Goal: Task Accomplishment & Management: Use online tool/utility

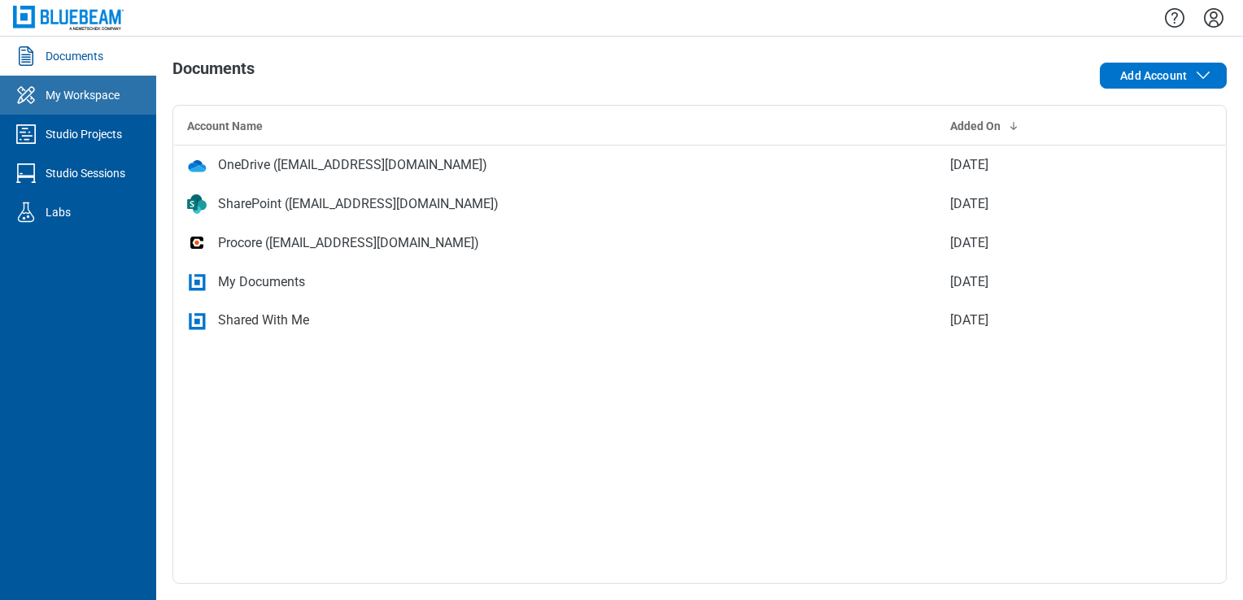
click at [107, 89] on div "My Workspace" at bounding box center [83, 95] width 74 height 16
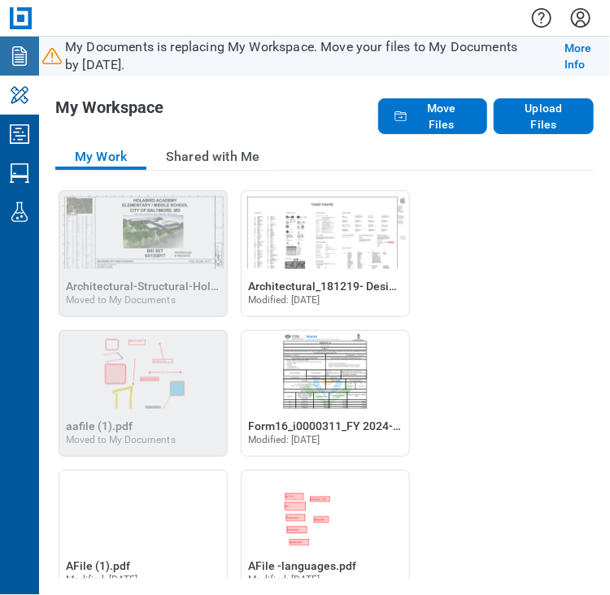
click at [6, 51] on link "Documents" at bounding box center [19, 56] width 39 height 39
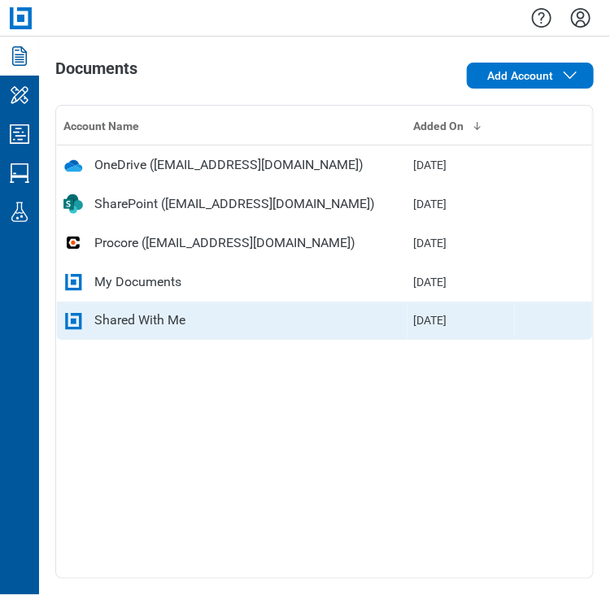
click at [101, 321] on div "Shared With Me" at bounding box center [139, 321] width 91 height 20
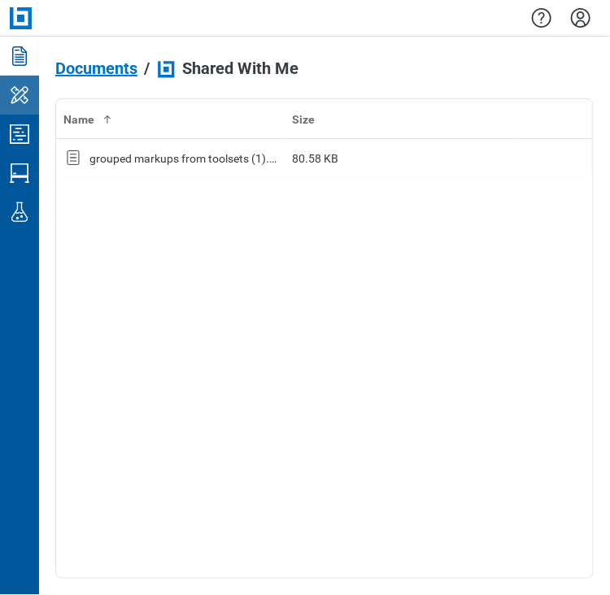
click at [24, 79] on link "My Workspace" at bounding box center [19, 95] width 39 height 39
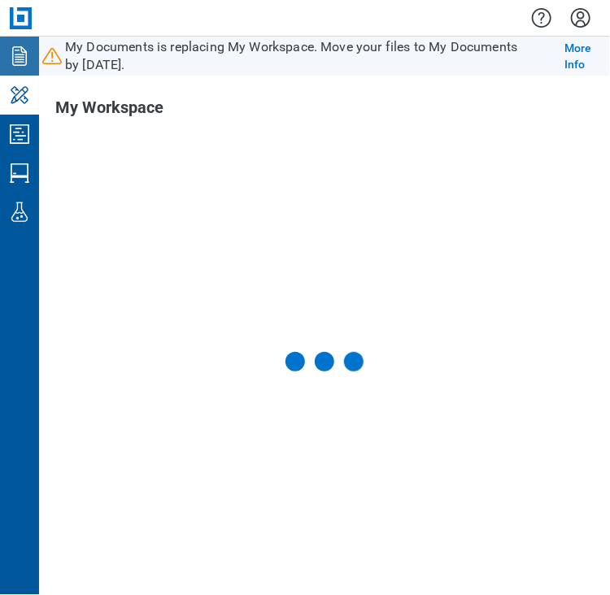
click at [23, 59] on icon "Documents" at bounding box center [19, 56] width 15 height 20
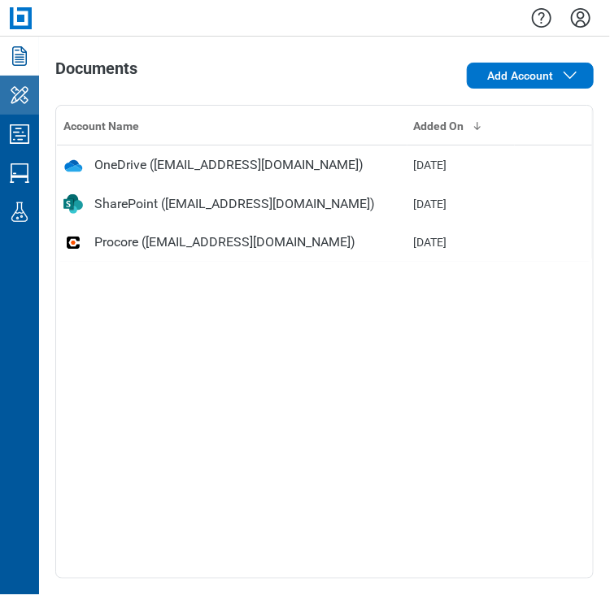
click at [31, 105] on icon "My Workspace" at bounding box center [20, 95] width 26 height 26
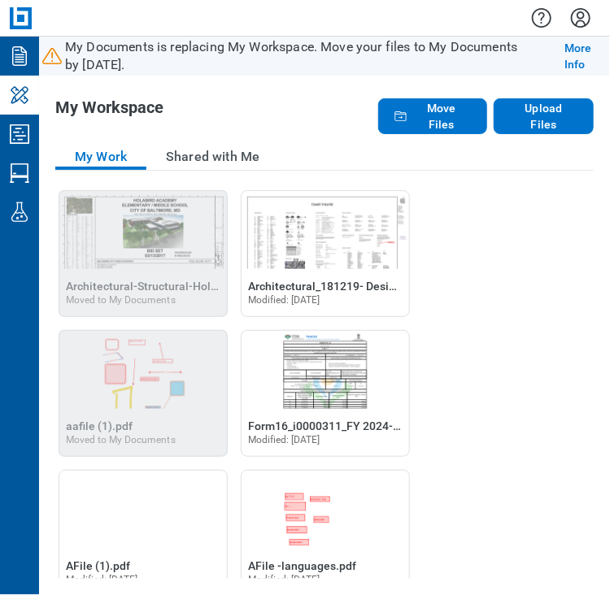
click at [26, 77] on link "My Workspace" at bounding box center [19, 95] width 39 height 39
click at [26, 65] on icon "Documents" at bounding box center [20, 56] width 26 height 26
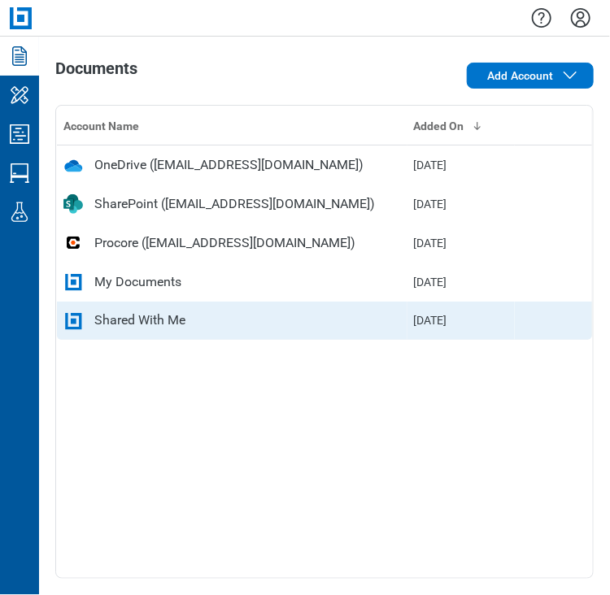
click at [258, 307] on td "Shared With Me" at bounding box center [232, 321] width 351 height 39
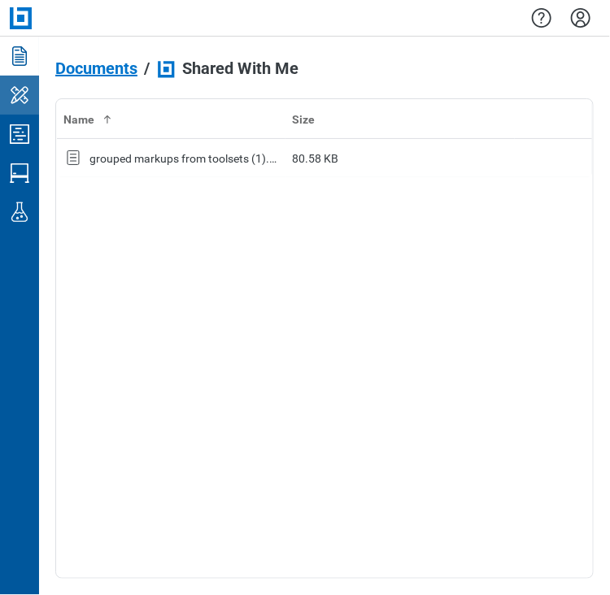
click at [32, 94] on icon "My Workspace" at bounding box center [20, 95] width 26 height 26
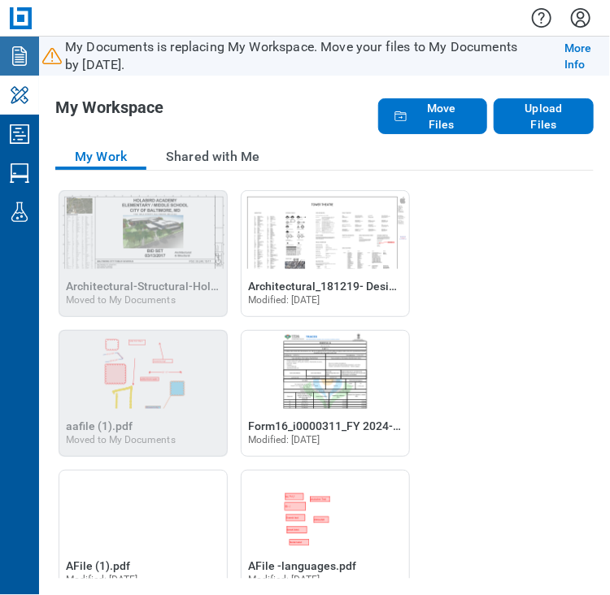
click at [18, 62] on icon "Documents" at bounding box center [19, 56] width 15 height 20
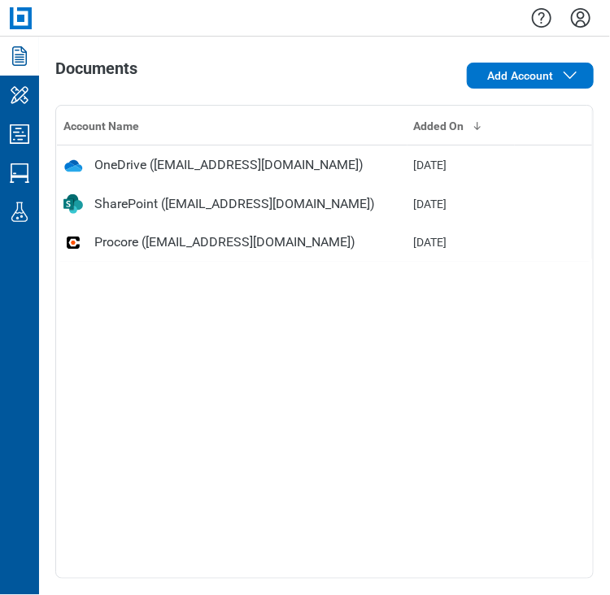
click at [129, 294] on div "Account Name Added On OneDrive (veeraeshwar@gmail.com) Aug 28, 2025 SharePoint …" at bounding box center [324, 342] width 538 height 474
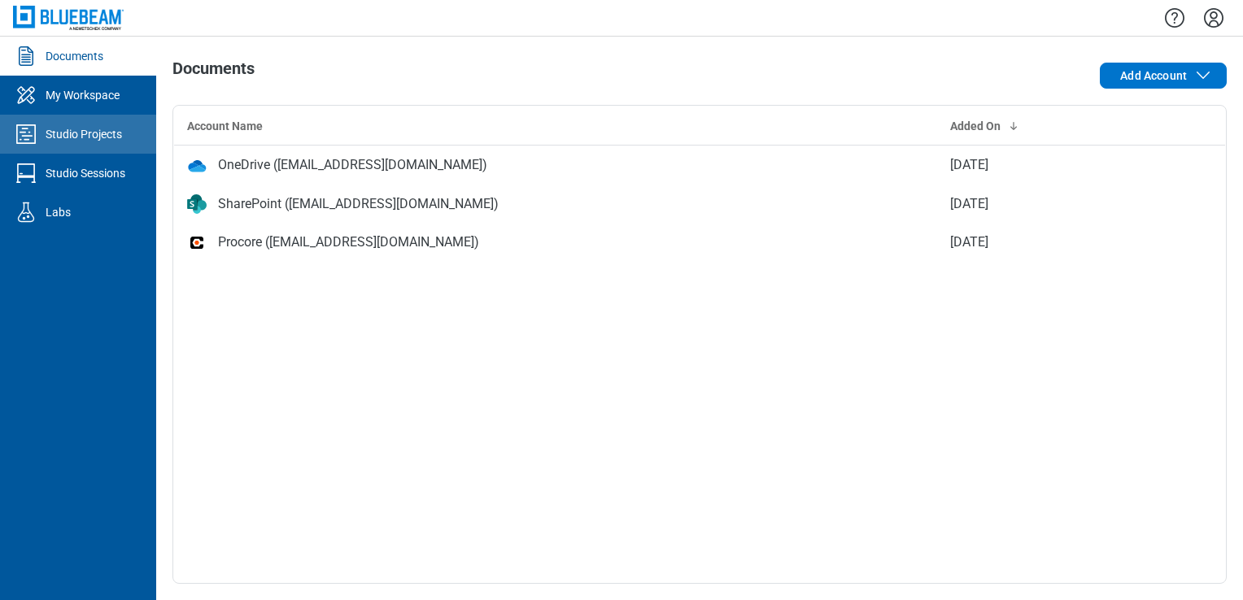
click at [62, 142] on div "Studio Projects" at bounding box center [84, 134] width 76 height 16
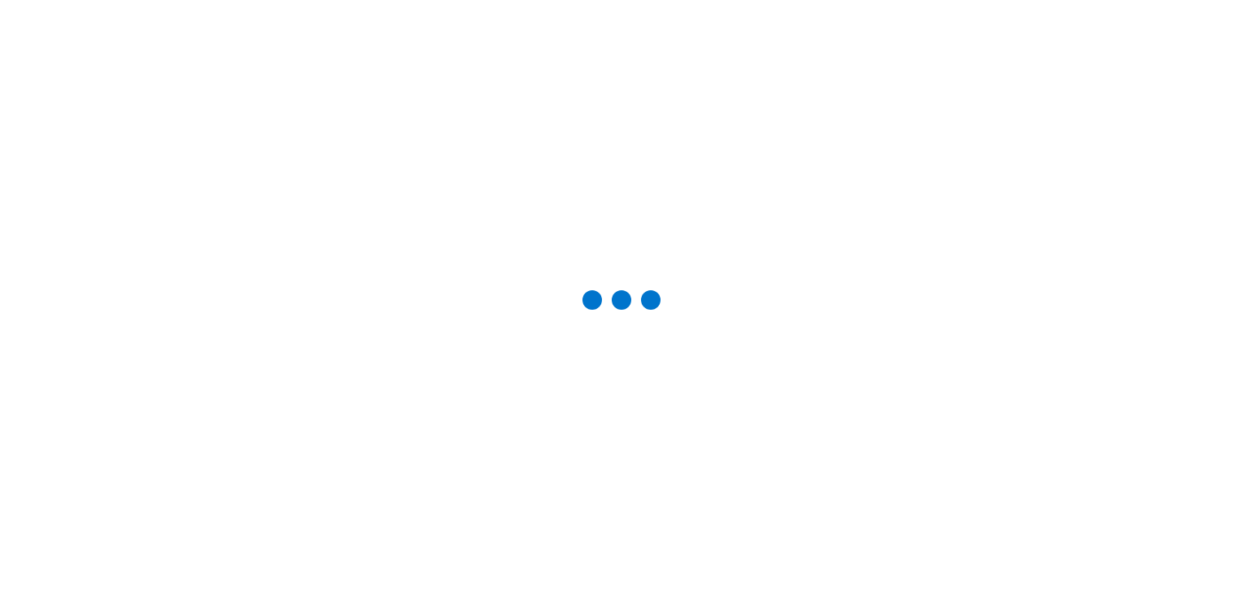
click at [88, 96] on div "Documents My Workspace Studio Projects Studio Sessions Labs Studio Projects Cre…" at bounding box center [621, 300] width 1243 height 600
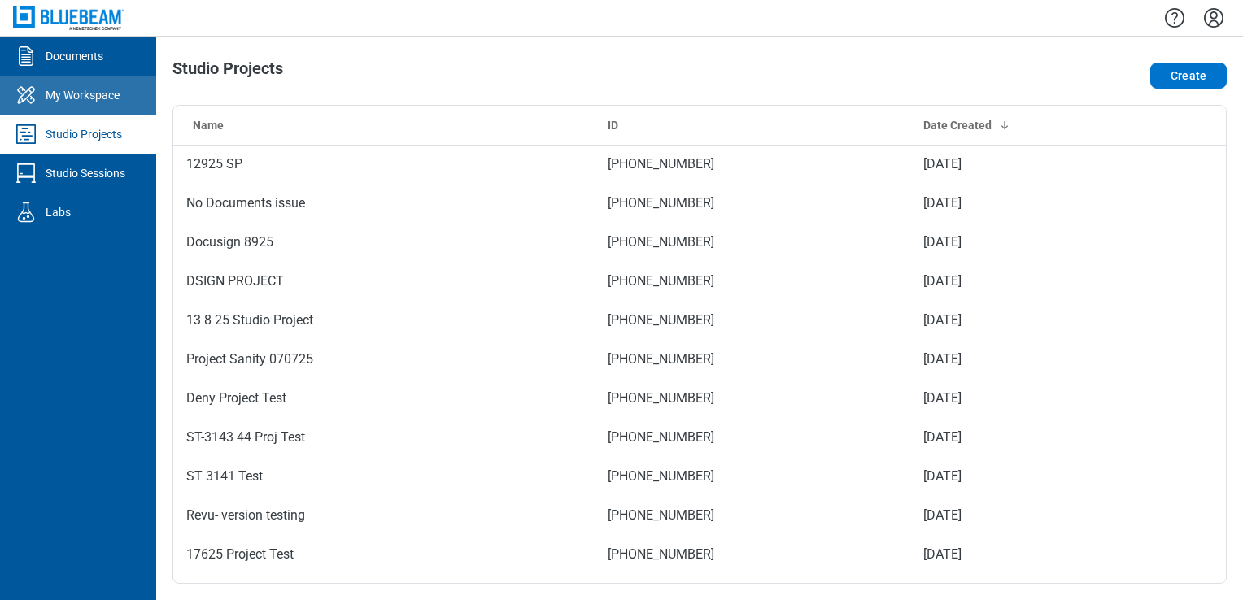
click at [124, 100] on link "My Workspace" at bounding box center [78, 95] width 156 height 39
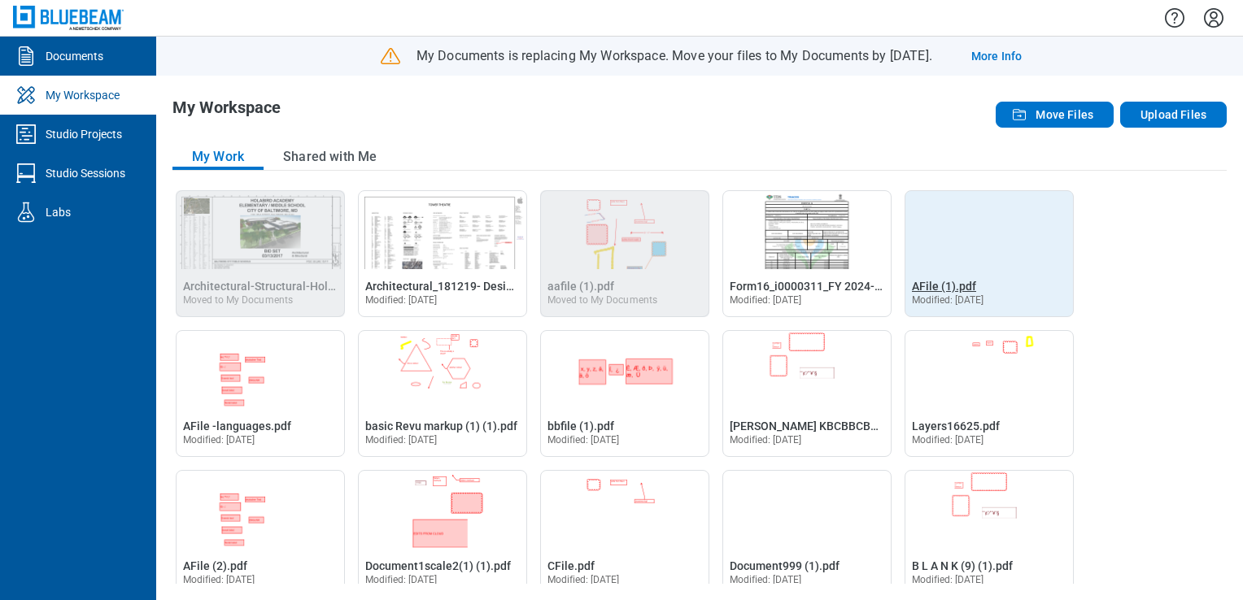
click at [963, 287] on span "AFile (1).pdf" at bounding box center [944, 286] width 64 height 13
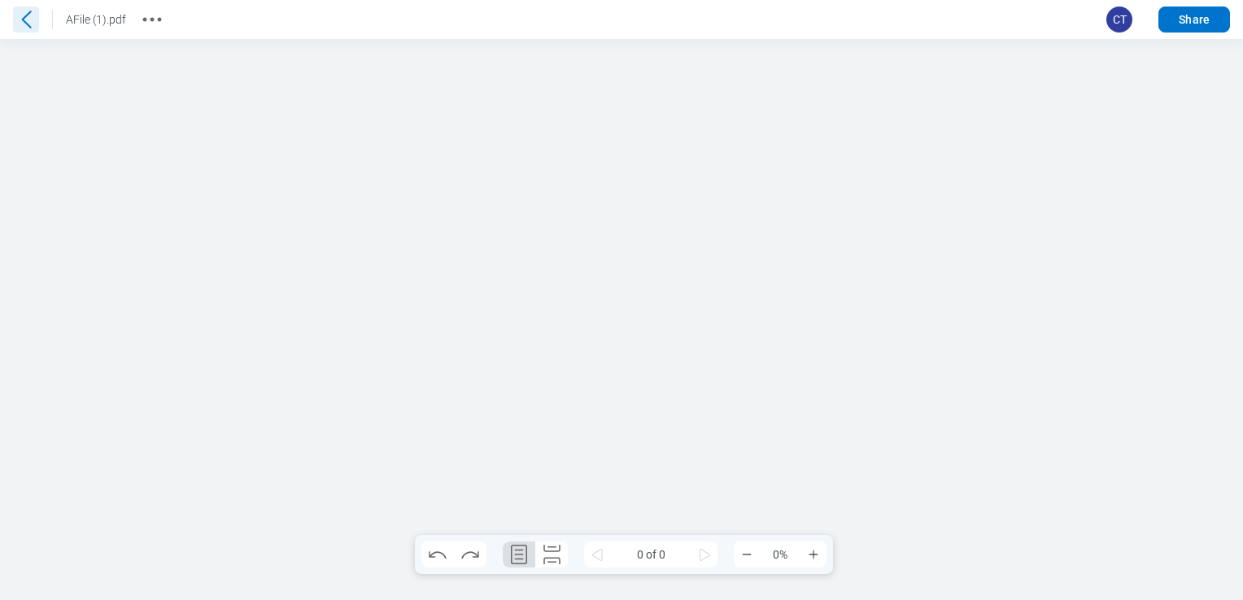
click at [28, 20] on icon at bounding box center [26, 20] width 26 height 26
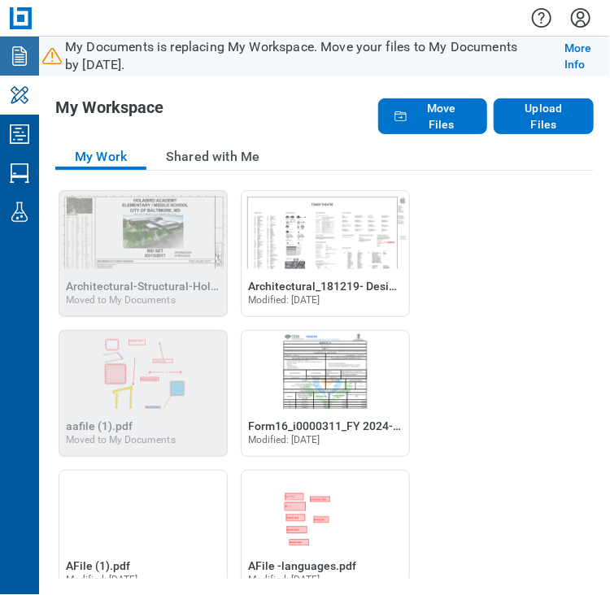
click at [11, 57] on icon "Documents" at bounding box center [20, 56] width 26 height 26
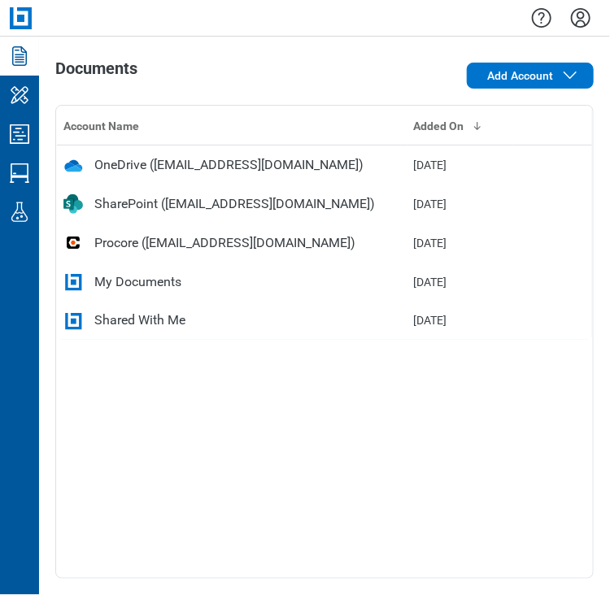
click at [191, 325] on div "Shared With Me" at bounding box center [232, 321] width 338 height 20
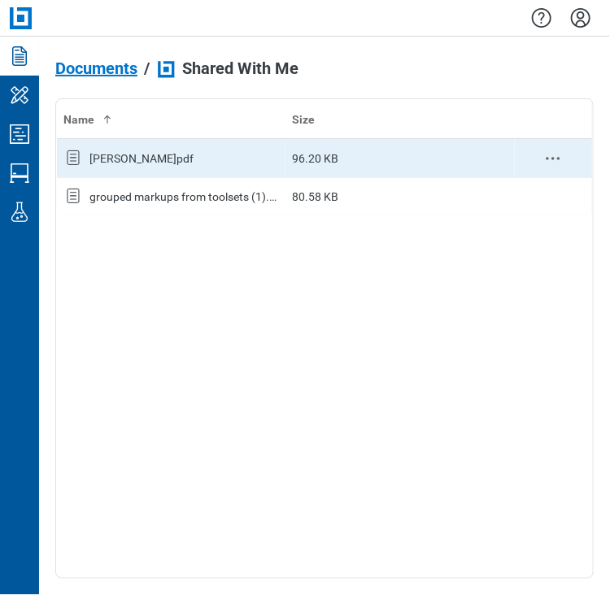
click at [149, 157] on div "[PERSON_NAME]pdf" at bounding box center [141, 158] width 104 height 16
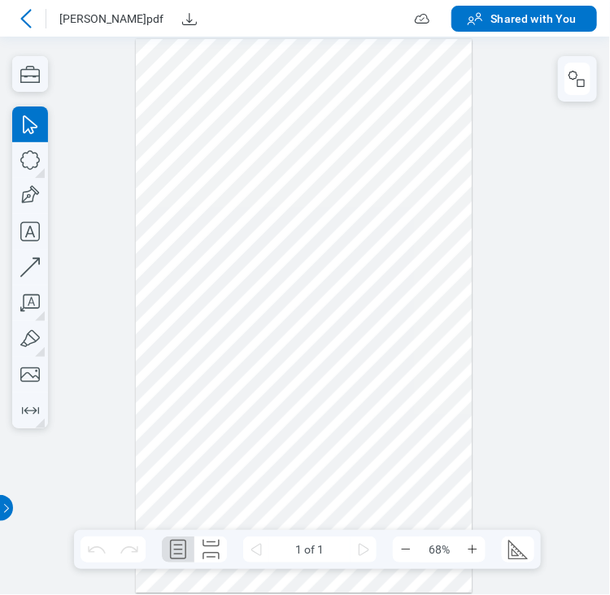
click at [512, 338] on div at bounding box center [305, 316] width 610 height 559
click at [224, 162] on div at bounding box center [304, 316] width 336 height 554
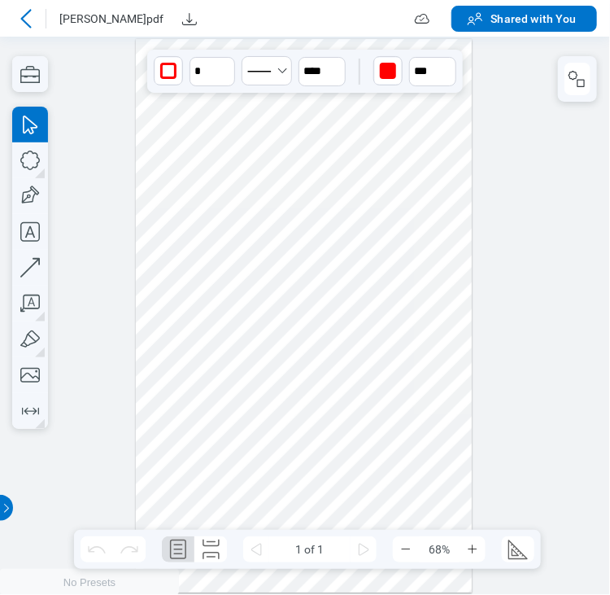
click at [278, 172] on div at bounding box center [304, 316] width 336 height 554
click at [346, 163] on div at bounding box center [304, 316] width 336 height 554
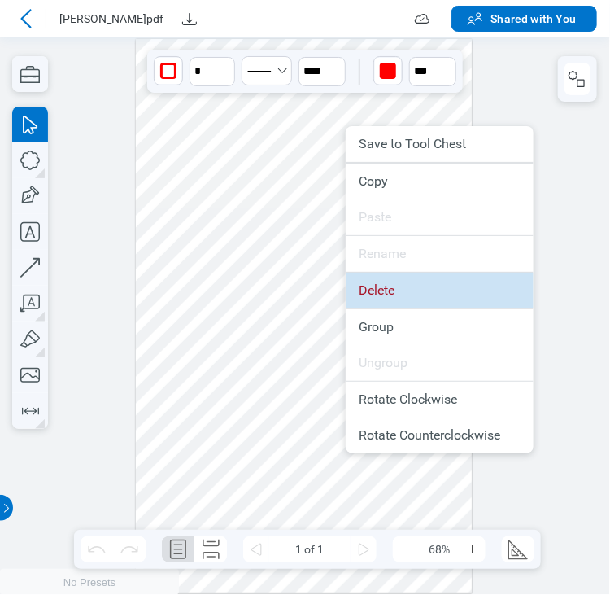
click at [381, 296] on li "Delete" at bounding box center [440, 290] width 188 height 36
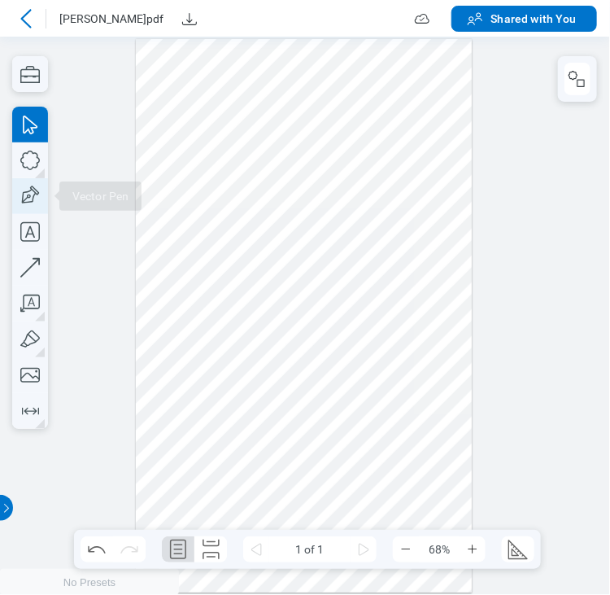
click at [23, 183] on icon "button" at bounding box center [30, 196] width 36 height 36
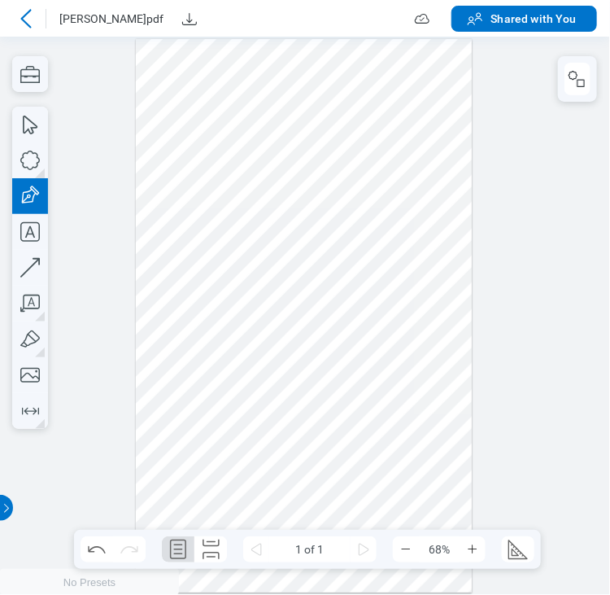
drag, startPoint x: 156, startPoint y: 150, endPoint x: 241, endPoint y: 190, distance: 93.5
click at [241, 190] on div at bounding box center [304, 316] width 336 height 554
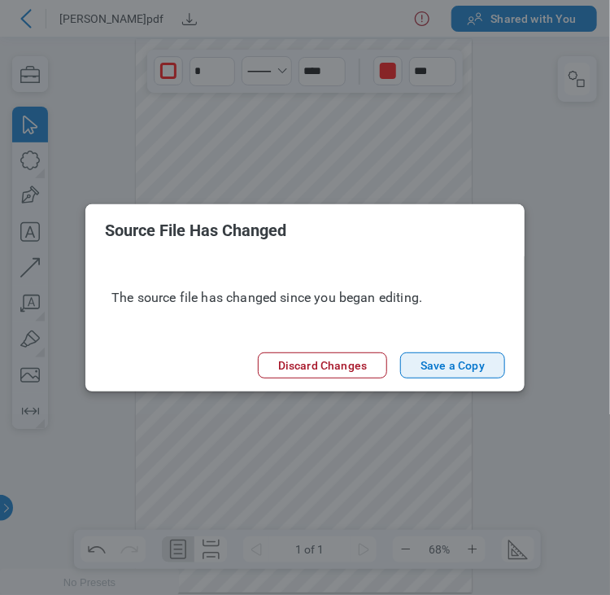
click at [463, 358] on button "Save a Copy" at bounding box center [452, 365] width 105 height 26
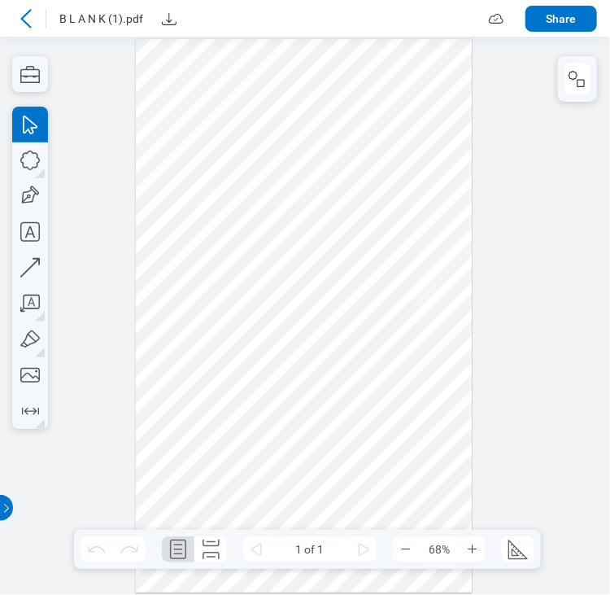
click at [33, 28] on div at bounding box center [26, 19] width 26 height 26
